Goal: Transaction & Acquisition: Purchase product/service

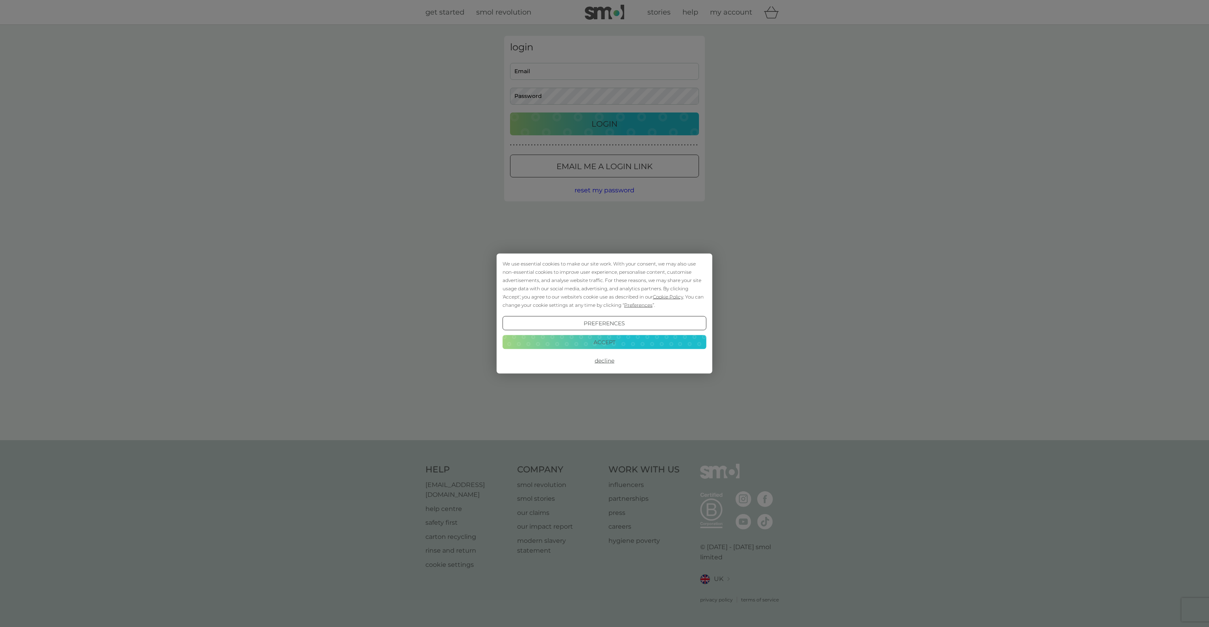
type input "lucy.cripps@hotmail.com"
click at [104, 282] on div "We use essential cookies to make our site work. With your consent, we may also …" at bounding box center [604, 313] width 1209 height 627
click at [600, 360] on button "Decline" at bounding box center [604, 361] width 204 height 14
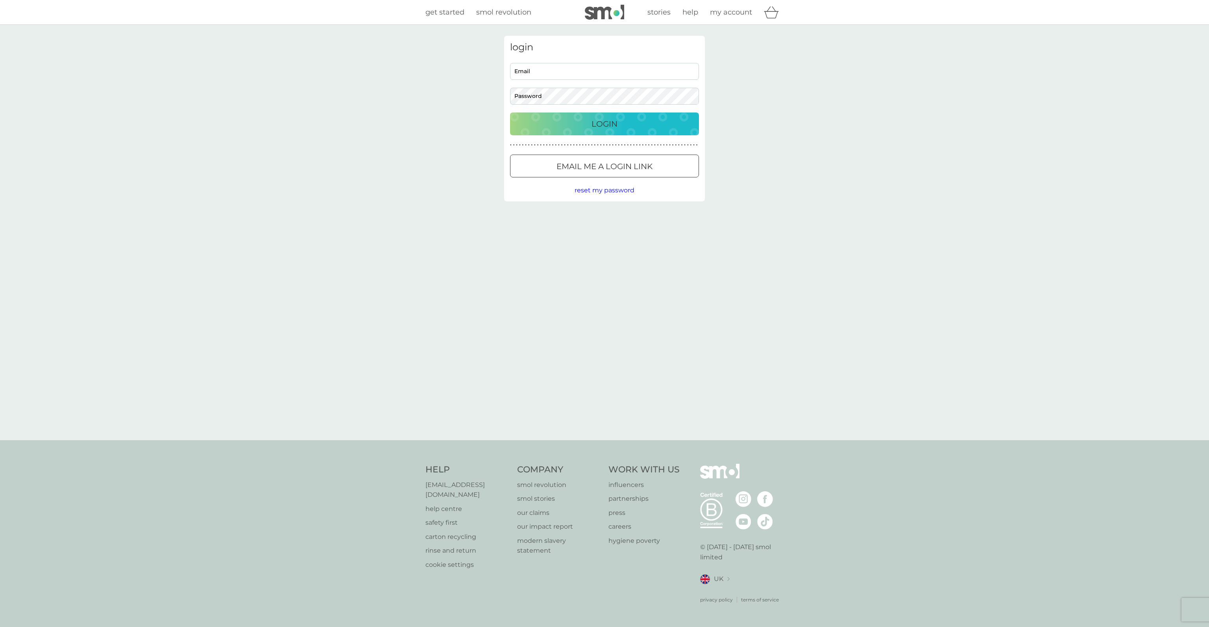
type input "lucy.cripps@hotmail.com"
click at [535, 124] on div "Login" at bounding box center [604, 124] width 173 height 13
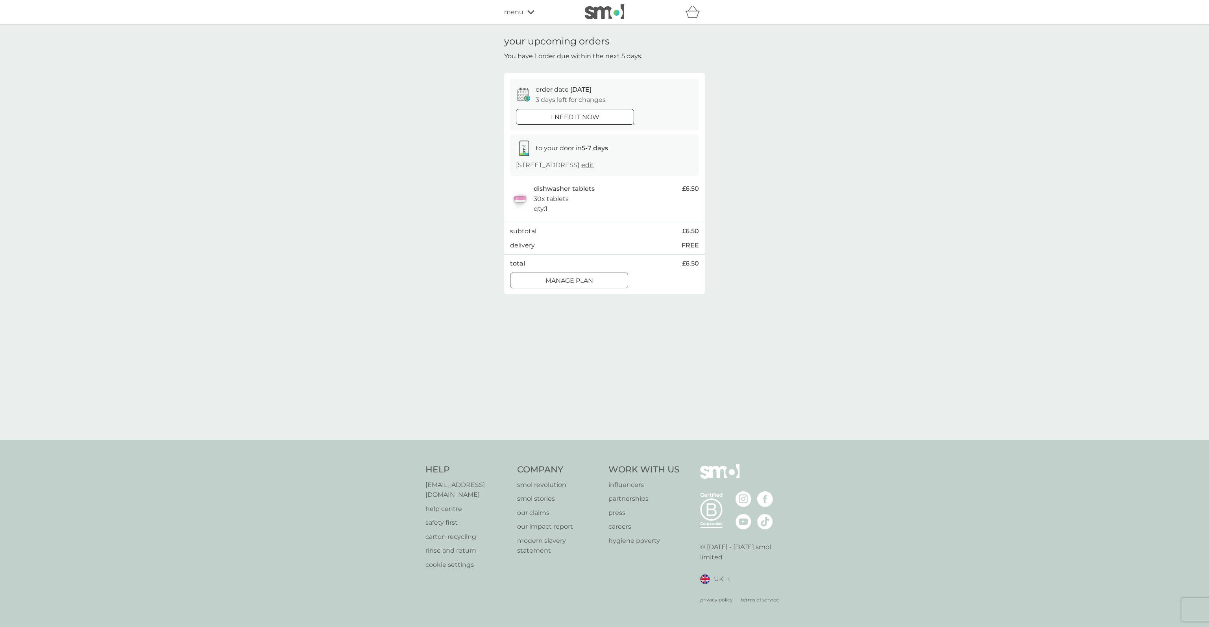
click at [584, 277] on p "Manage plan" at bounding box center [569, 281] width 48 height 10
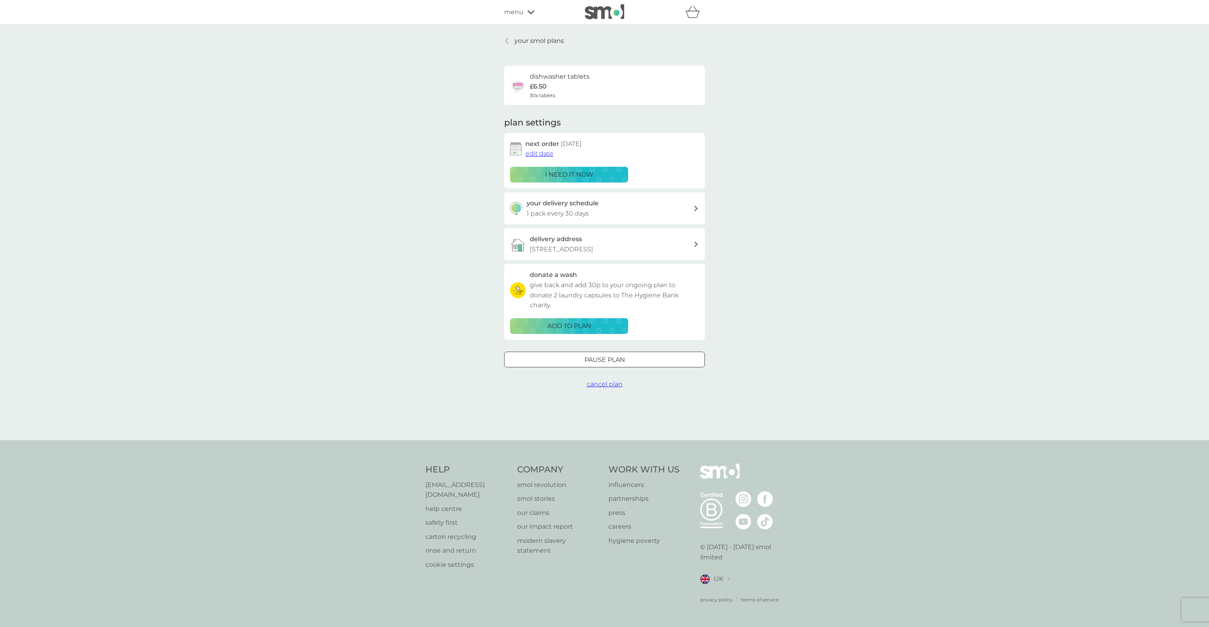
click at [550, 176] on p "i need it now" at bounding box center [569, 175] width 48 height 10
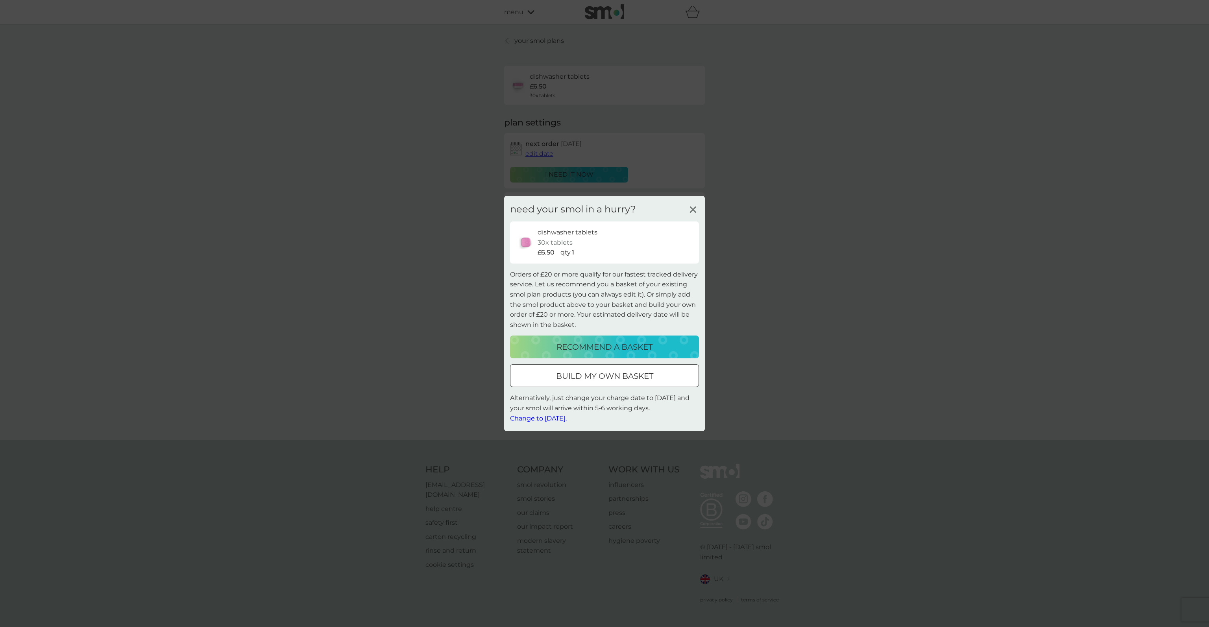
click at [603, 371] on p "build my own basket" at bounding box center [604, 376] width 97 height 13
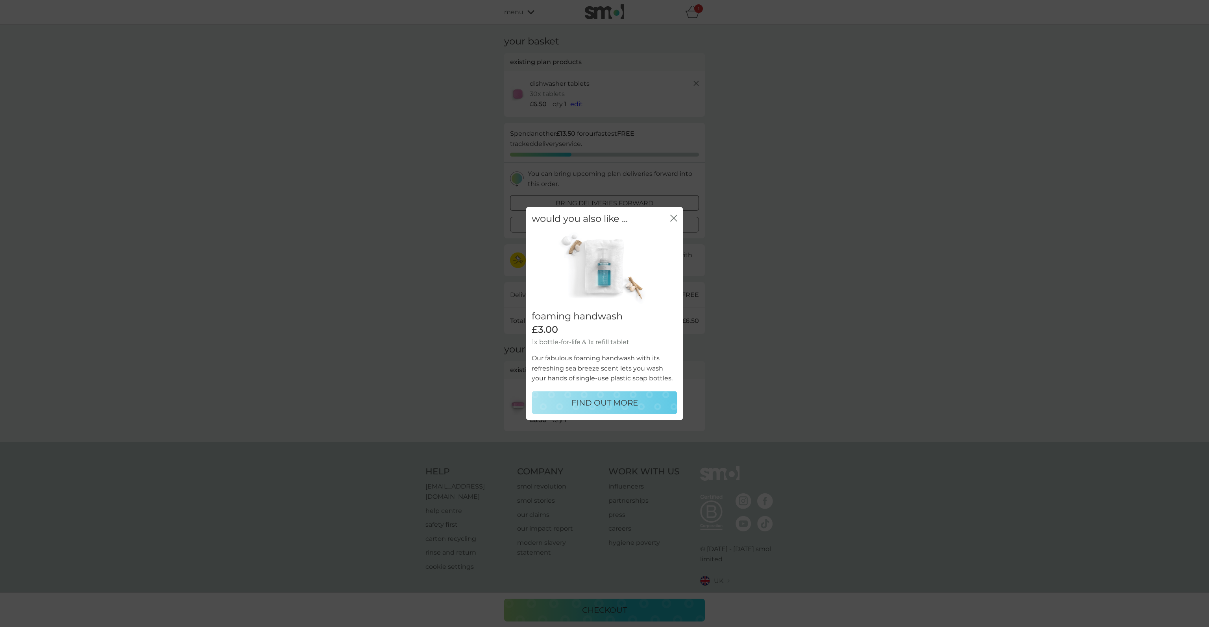
click at [672, 221] on button "close" at bounding box center [673, 219] width 7 height 8
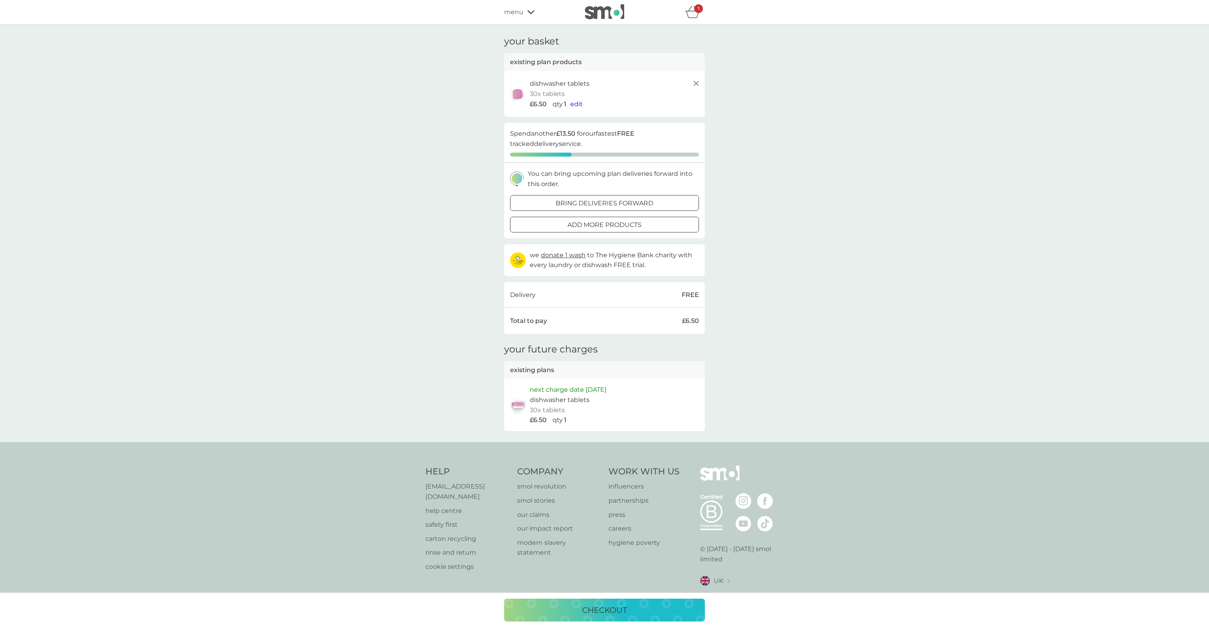
click at [611, 227] on div at bounding box center [604, 225] width 28 height 8
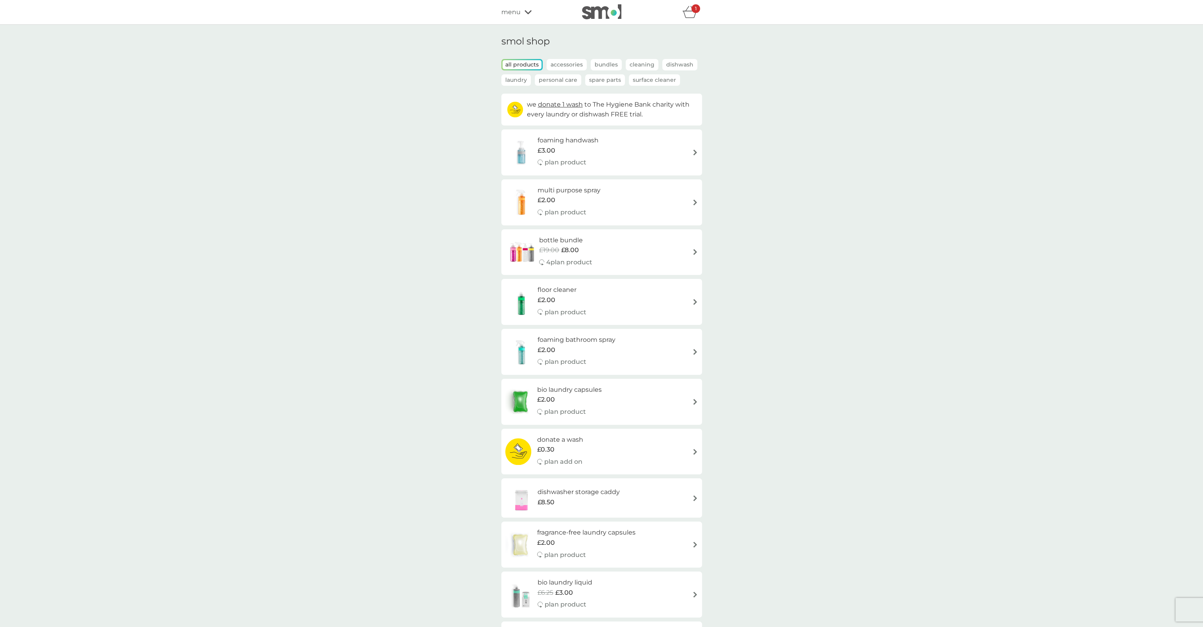
click at [688, 64] on p "Dishwash" at bounding box center [679, 64] width 35 height 11
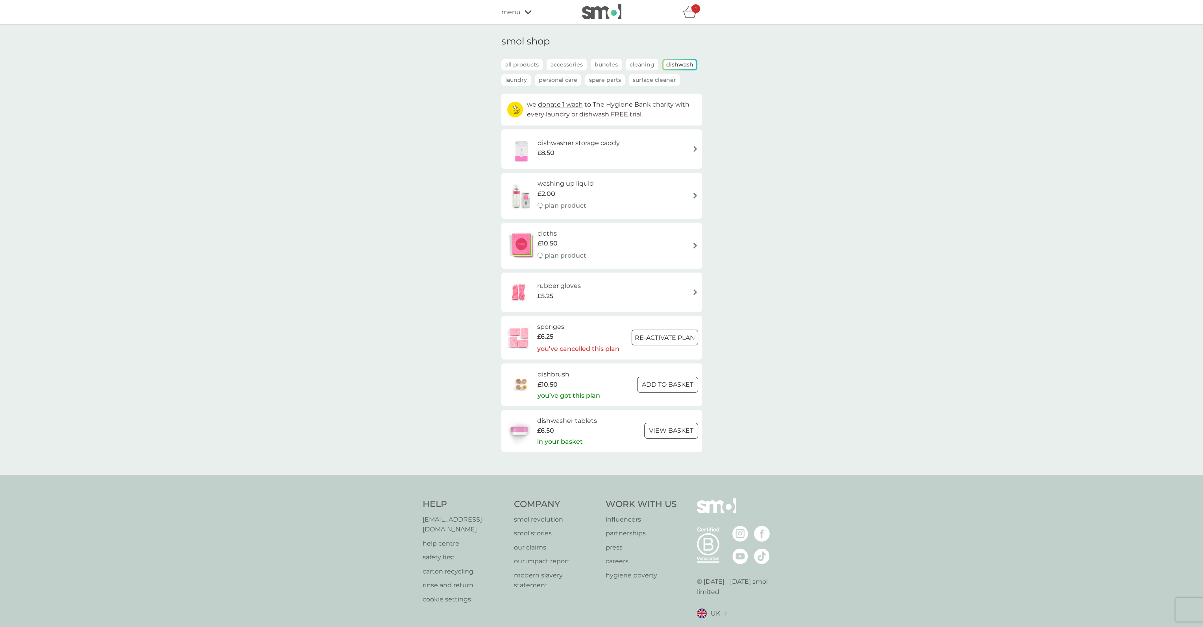
click at [666, 383] on div at bounding box center [667, 384] width 28 height 8
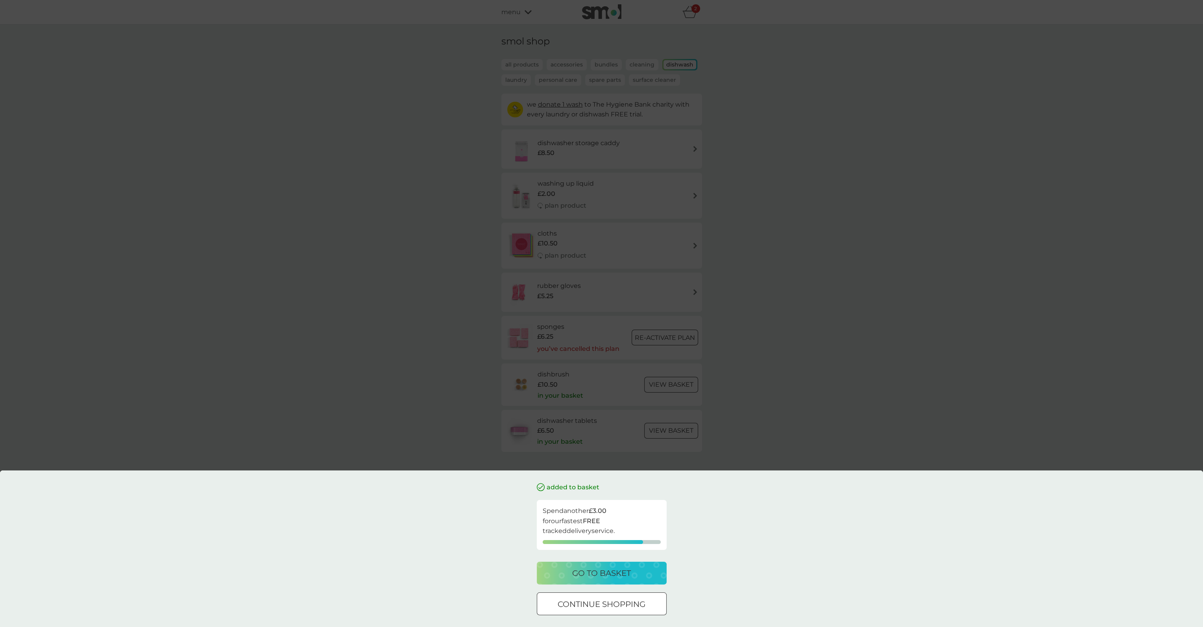
click at [604, 610] on p "continue shopping" at bounding box center [601, 604] width 88 height 13
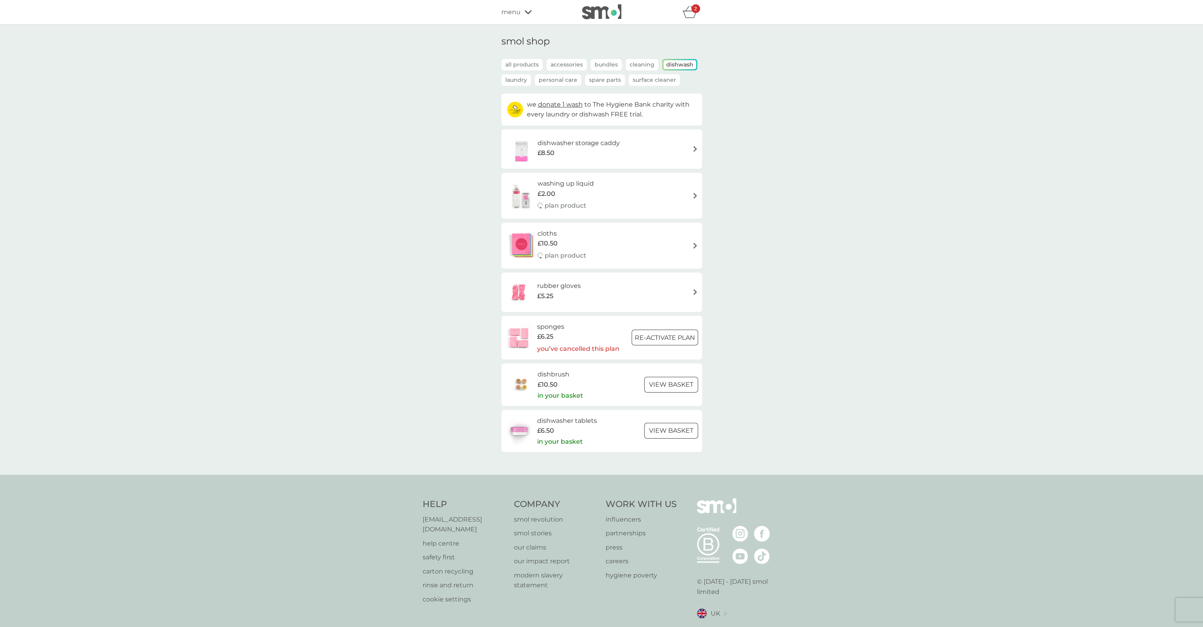
click at [653, 432] on p "view basket" at bounding box center [671, 431] width 44 height 10
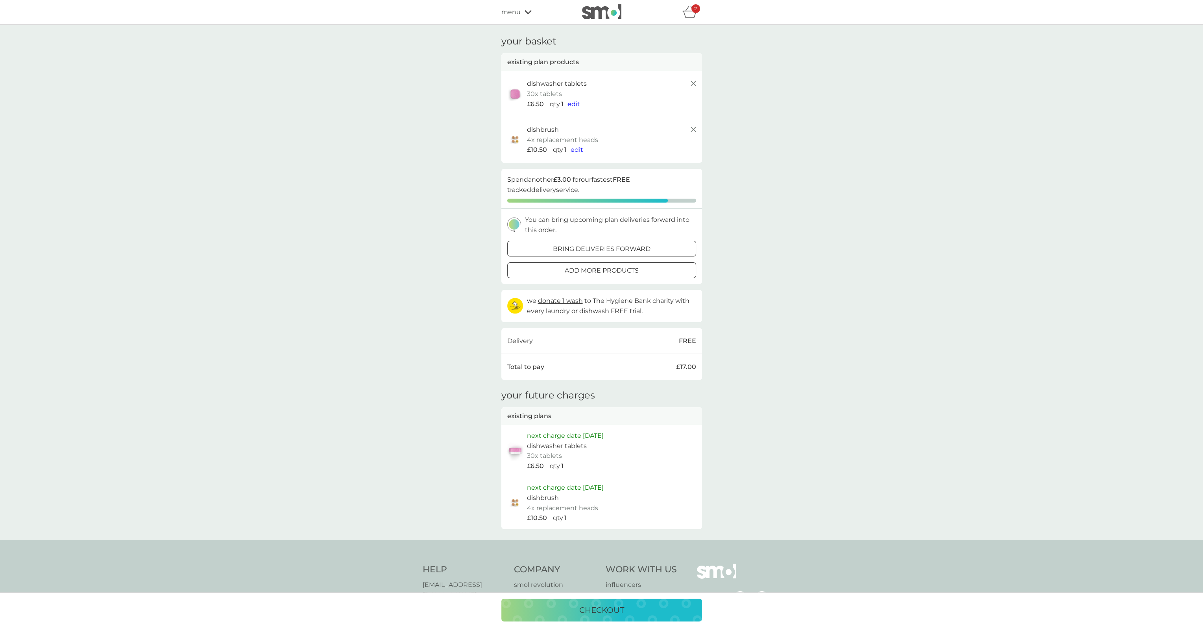
click at [573, 106] on span "edit" at bounding box center [573, 103] width 13 height 7
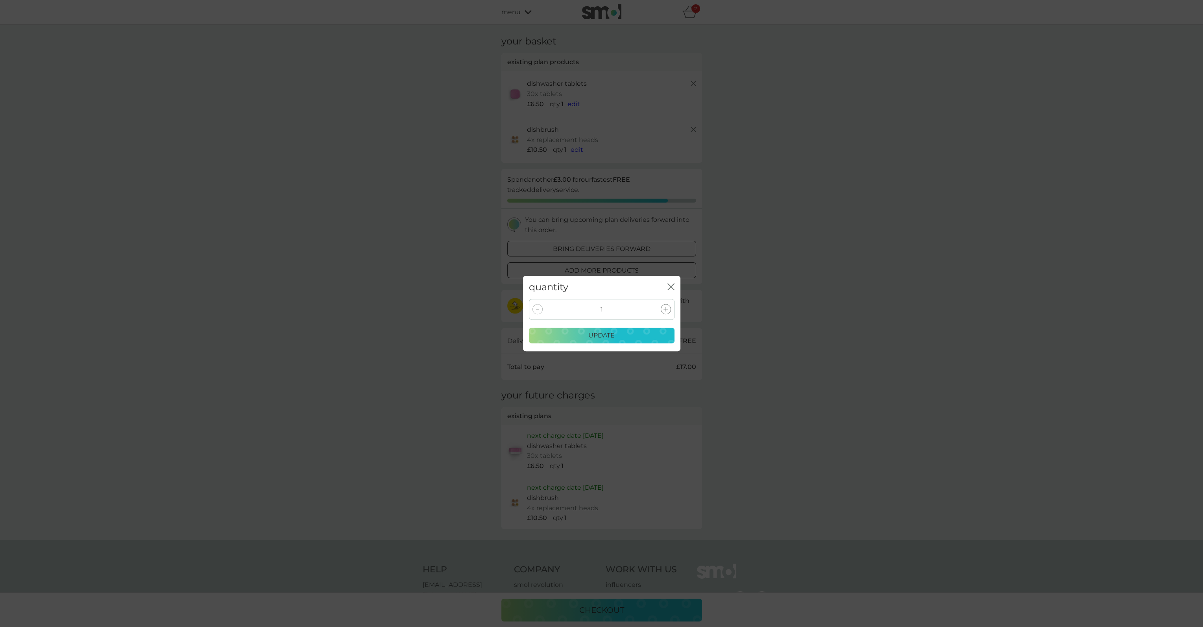
click at [664, 310] on icon at bounding box center [665, 309] width 5 height 5
click at [604, 330] on p "update" at bounding box center [601, 335] width 26 height 10
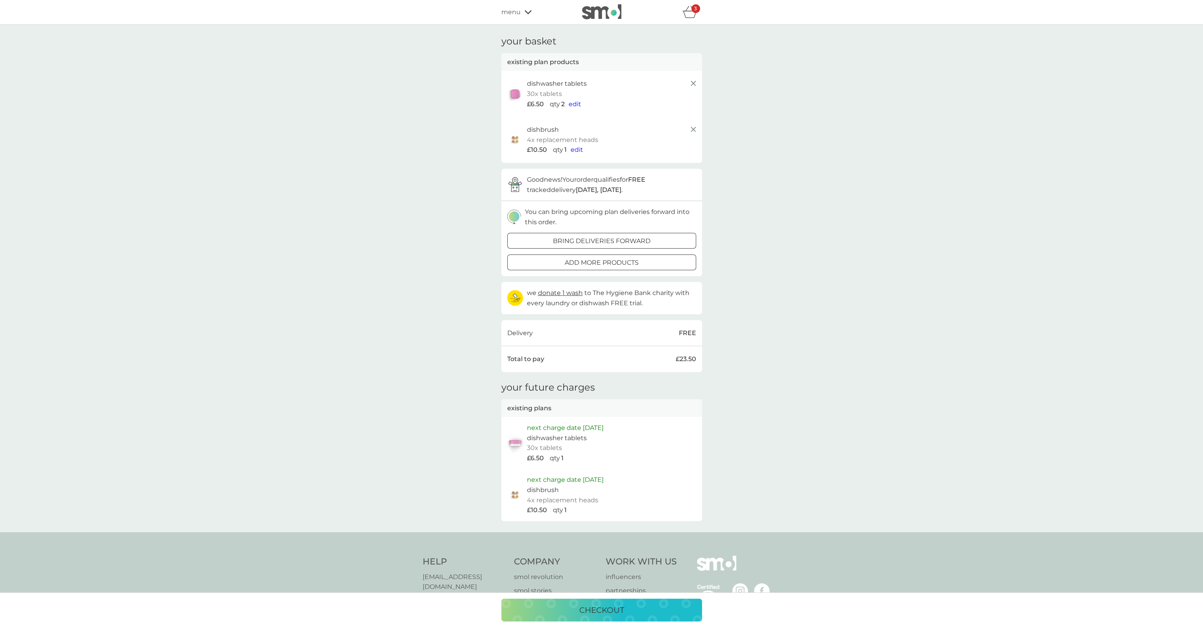
click at [615, 611] on p "checkout" at bounding box center [601, 610] width 45 height 13
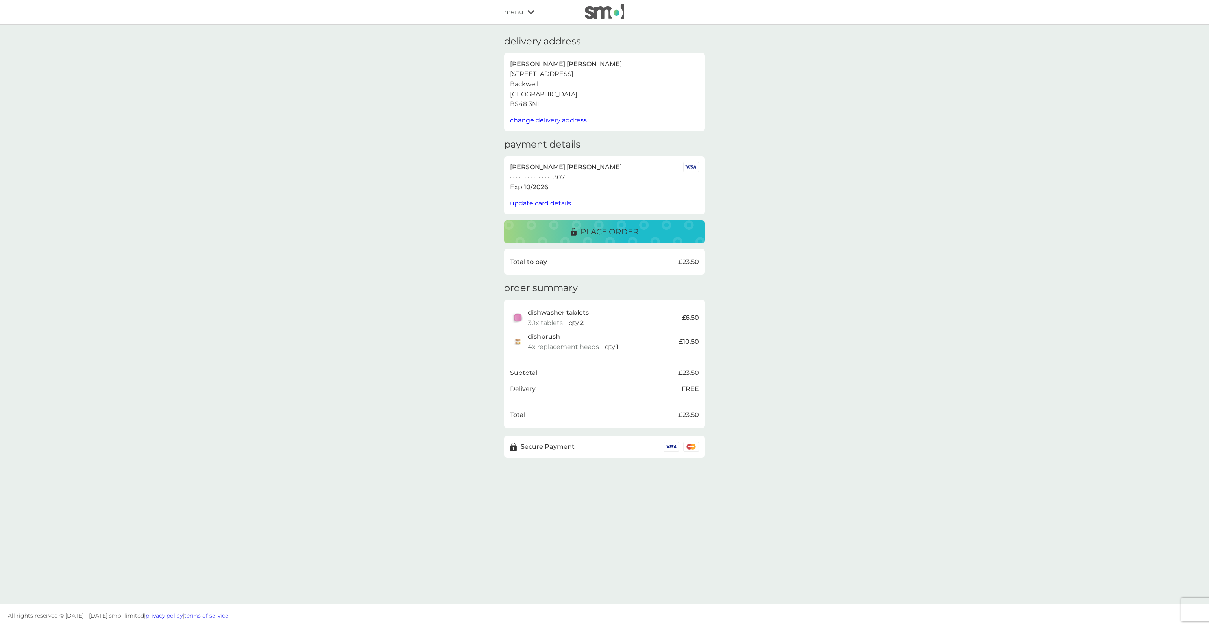
click at [610, 231] on p "place order" at bounding box center [609, 231] width 58 height 13
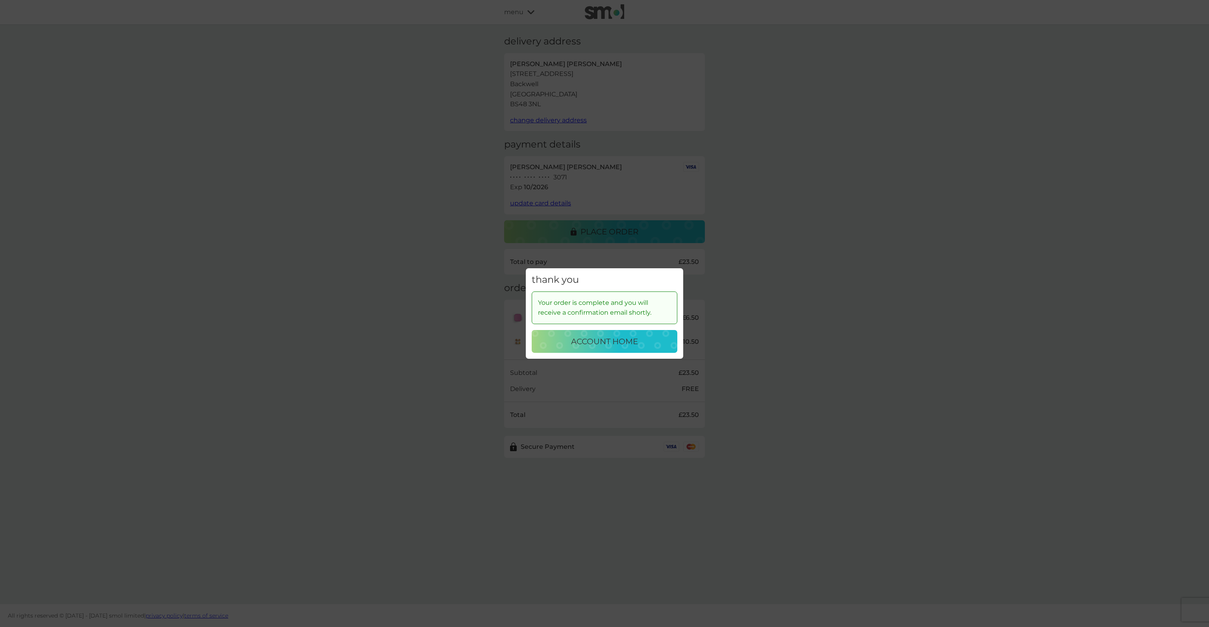
click at [609, 339] on p "account home" at bounding box center [604, 341] width 67 height 13
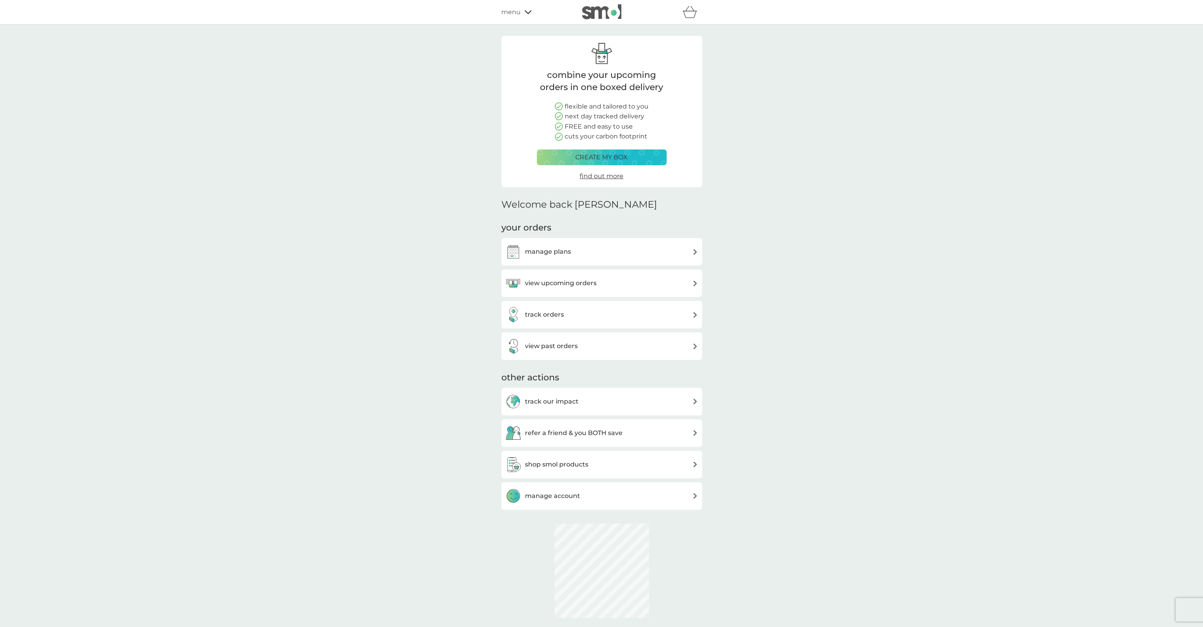
click at [602, 251] on div "manage plans" at bounding box center [601, 252] width 193 height 16
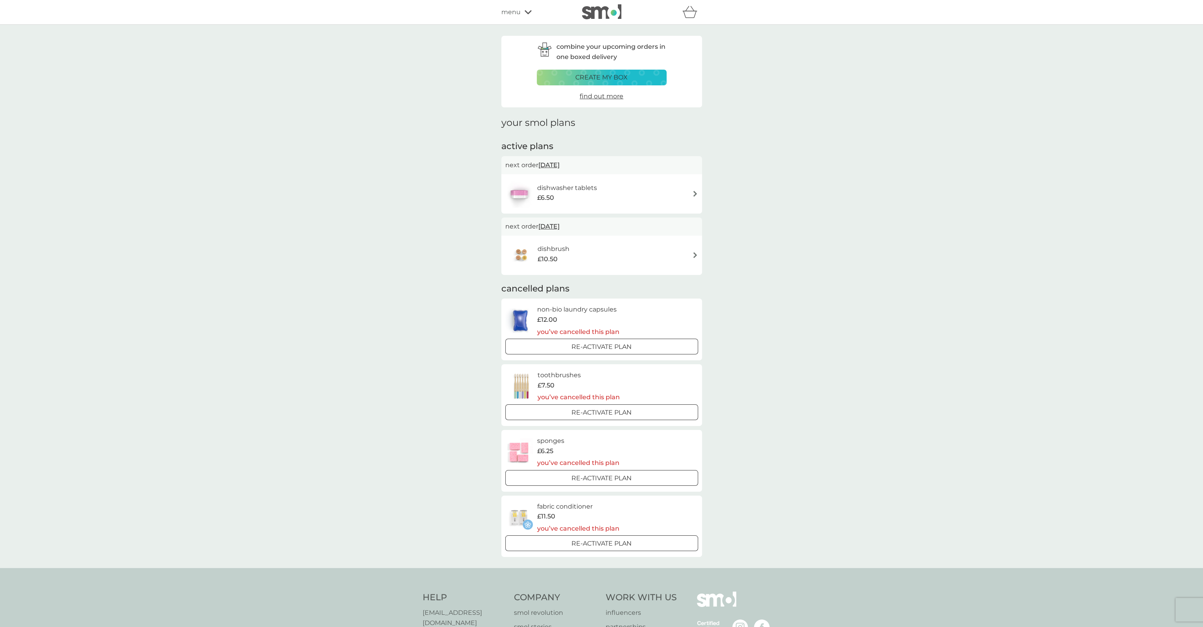
click at [553, 164] on span "[DATE]" at bounding box center [548, 164] width 21 height 15
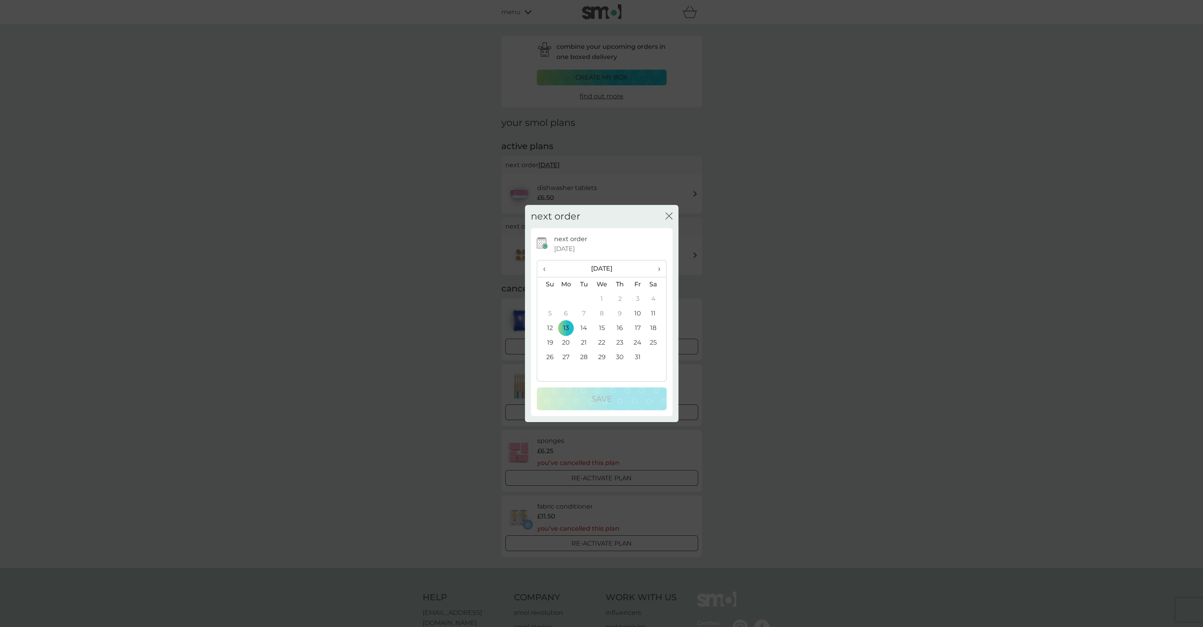
click at [660, 269] on th "›" at bounding box center [656, 268] width 20 height 17
click at [566, 314] on td "3" at bounding box center [566, 313] width 18 height 15
click at [607, 404] on p "Save" at bounding box center [601, 399] width 20 height 13
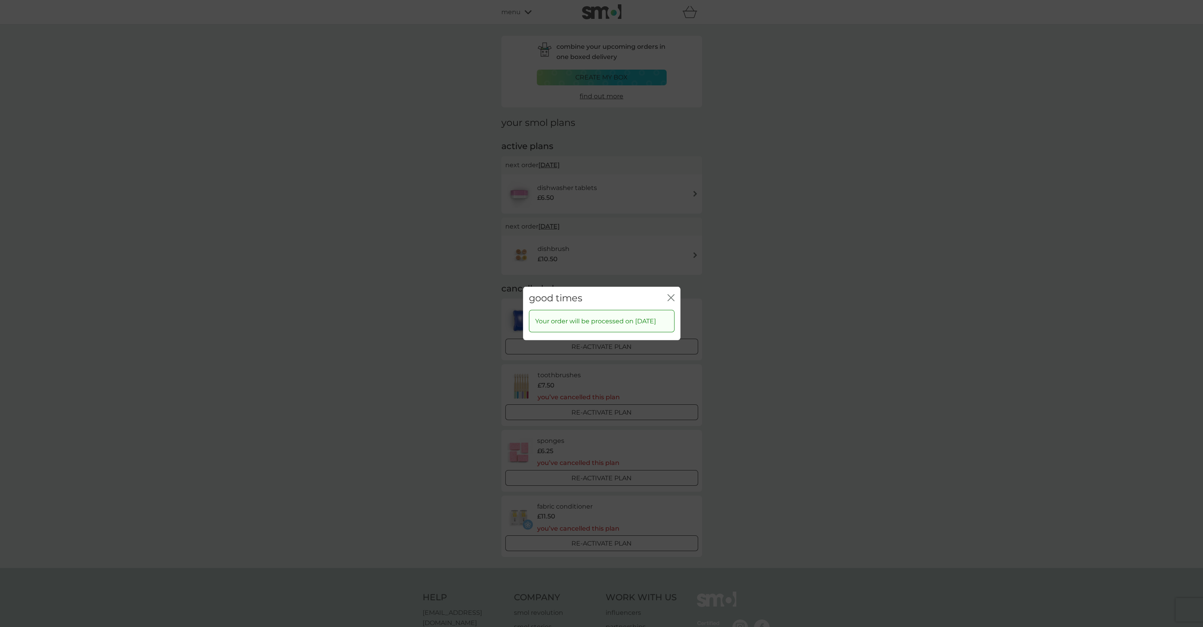
click at [672, 294] on icon "close" at bounding box center [670, 297] width 7 height 7
